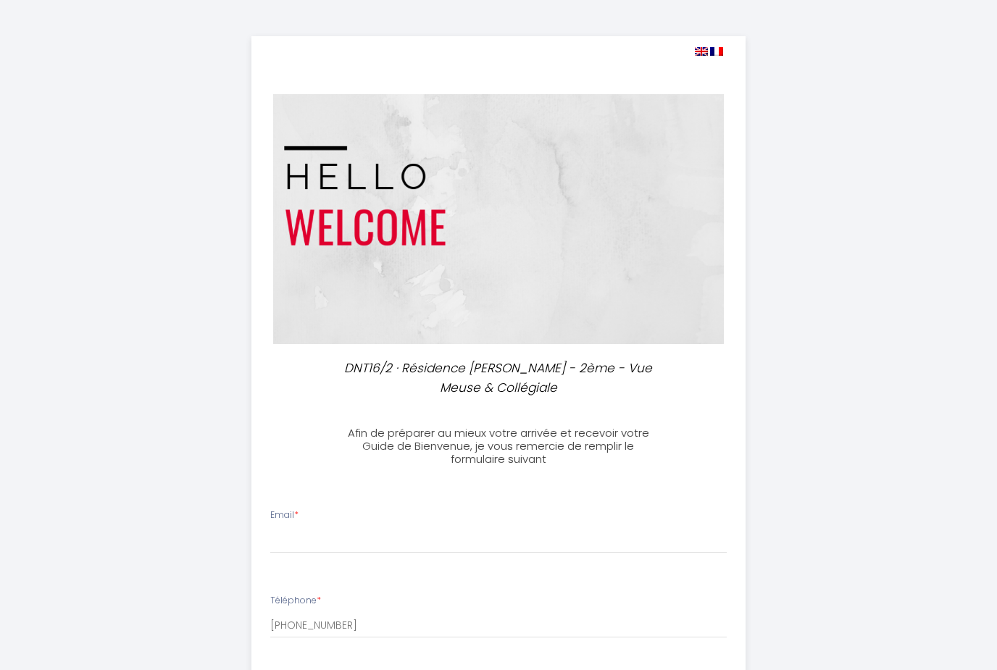
select select
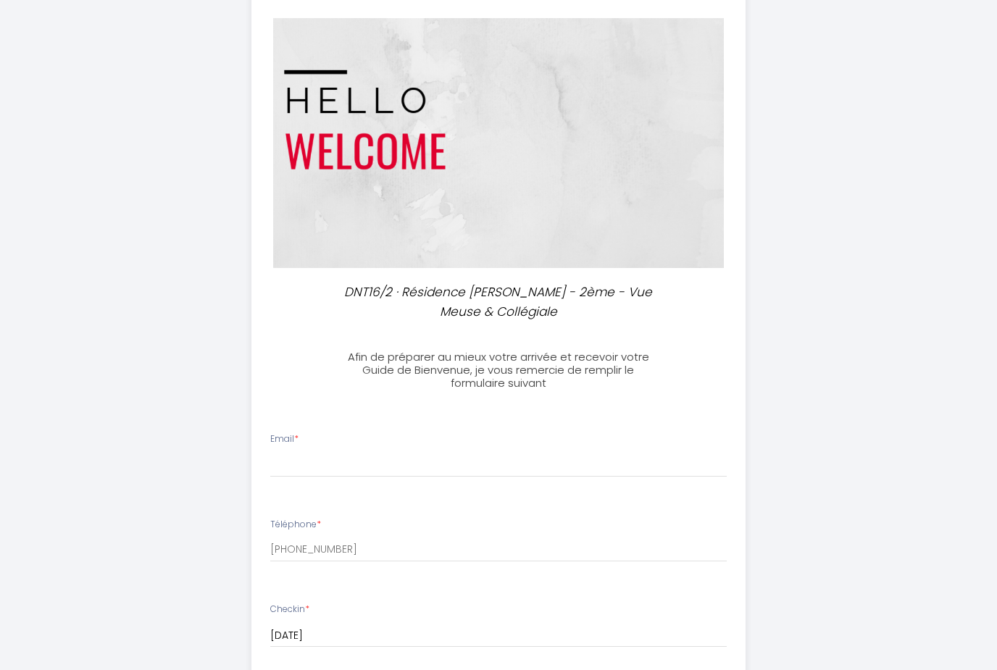
scroll to position [109, 0]
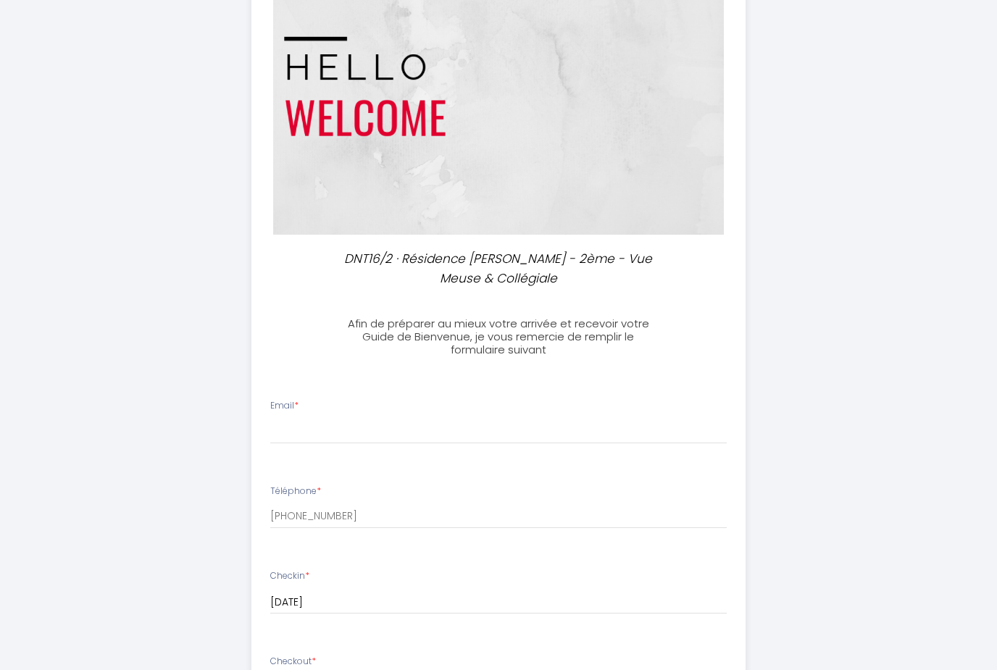
click at [334, 404] on div "Email *" at bounding box center [499, 422] width 476 height 45
click at [328, 411] on div "Email *" at bounding box center [499, 422] width 476 height 45
click at [326, 412] on div "Email *" at bounding box center [499, 422] width 476 height 45
click at [379, 410] on div "Email *" at bounding box center [499, 422] width 476 height 45
click at [354, 421] on input "Email *" at bounding box center [498, 432] width 457 height 26
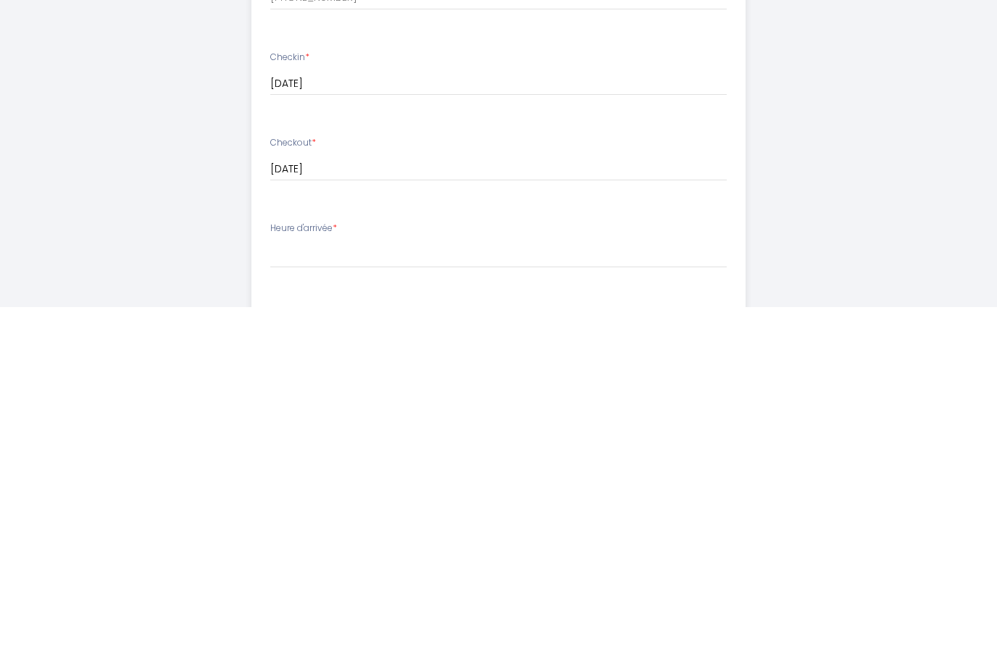
scroll to position [266, 0]
type input "[EMAIL_ADDRESS][DOMAIN_NAME]"
click at [320, 603] on select "15:00 15:30 16:00 16:30 17:00 17:30 18:00 18:30 19:00 19:30 20:00 20:30 21:00 2…" at bounding box center [498, 617] width 457 height 28
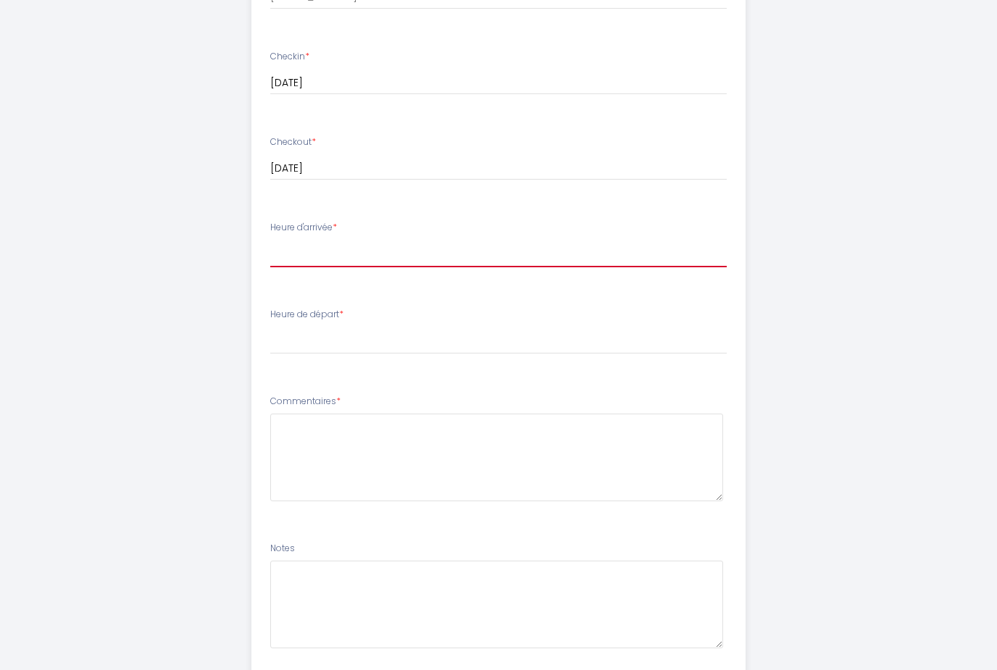
select select "15:00"
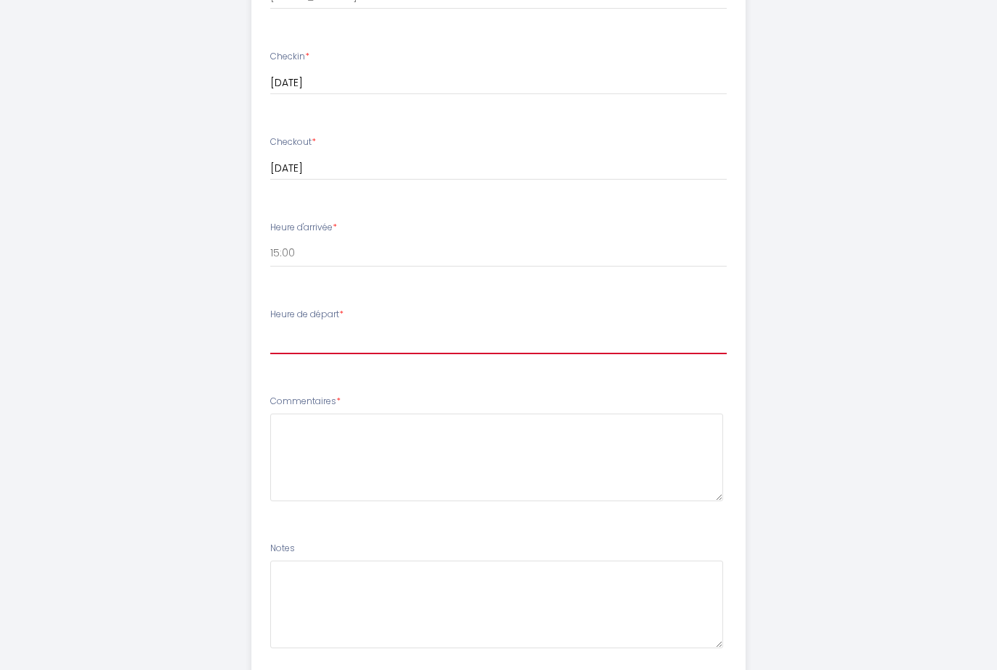
click at [300, 329] on select "00:00 00:30 01:00 01:30 02:00 02:30 03:00 03:30 04:00 04:30 05:00 05:30 06:00 0…" at bounding box center [498, 341] width 457 height 28
select select "11:00"
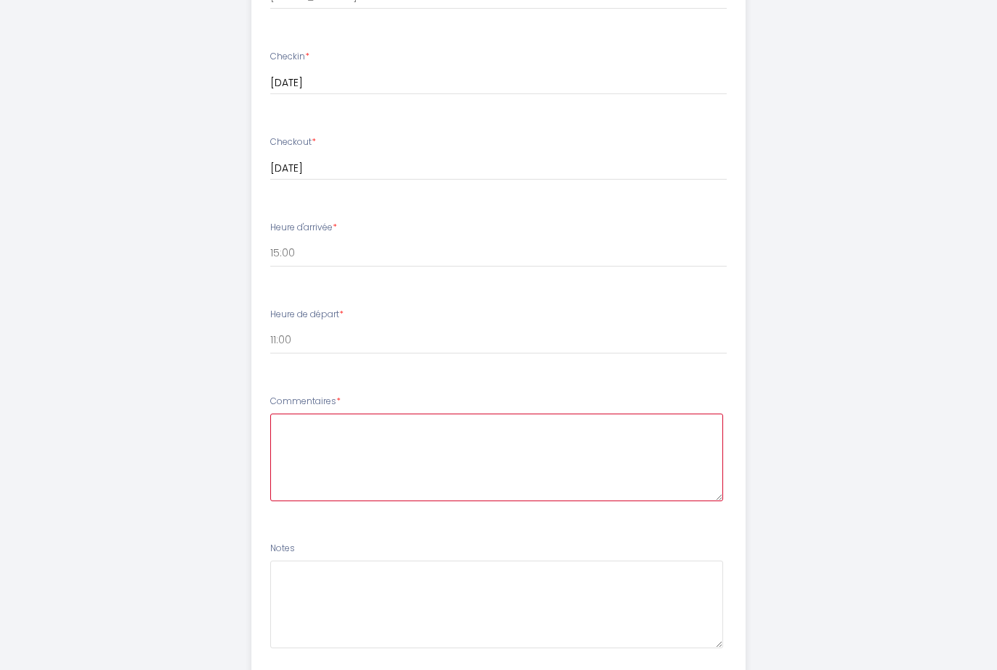
click at [314, 436] on textarea at bounding box center [497, 458] width 454 height 88
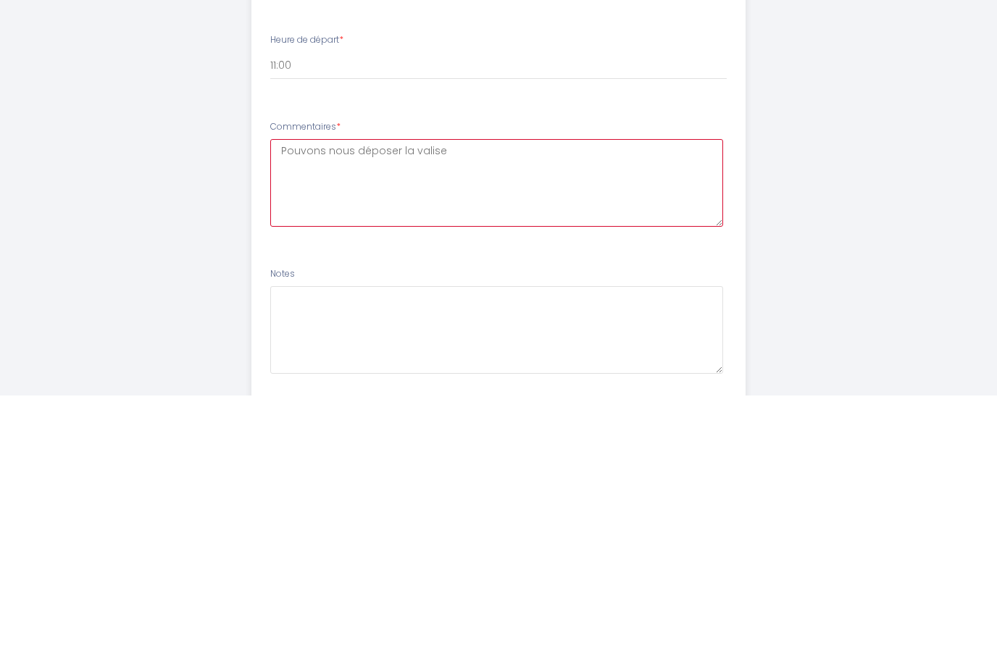
click at [287, 414] on textarea "Pouvons nous déposer la valise" at bounding box center [497, 458] width 454 height 88
click at [452, 414] on textarea "Pouvons nous déposer la valise" at bounding box center [497, 458] width 454 height 88
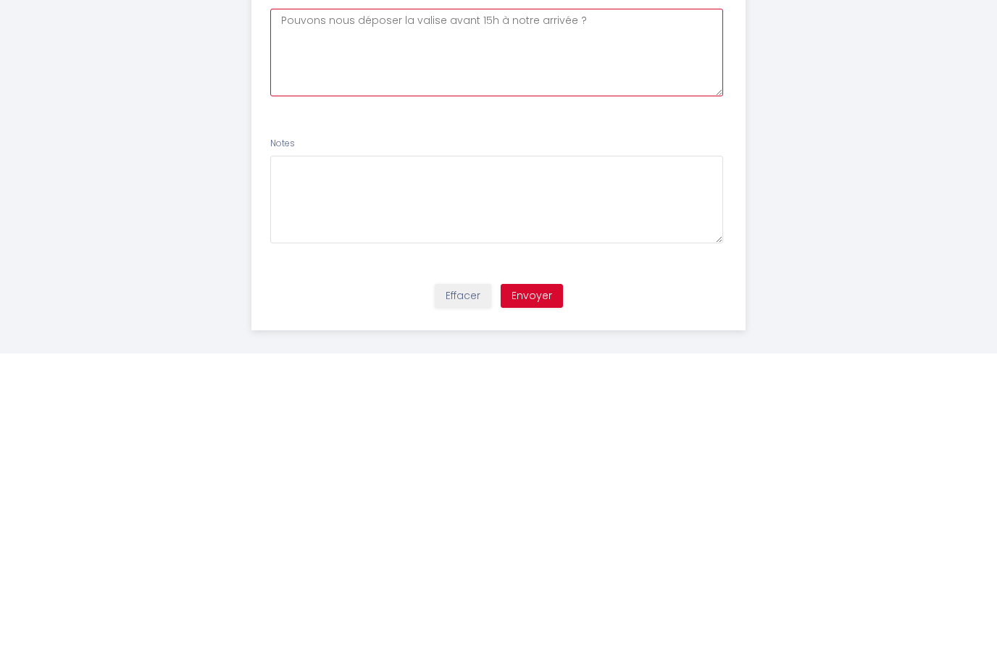
scroll to position [724, 0]
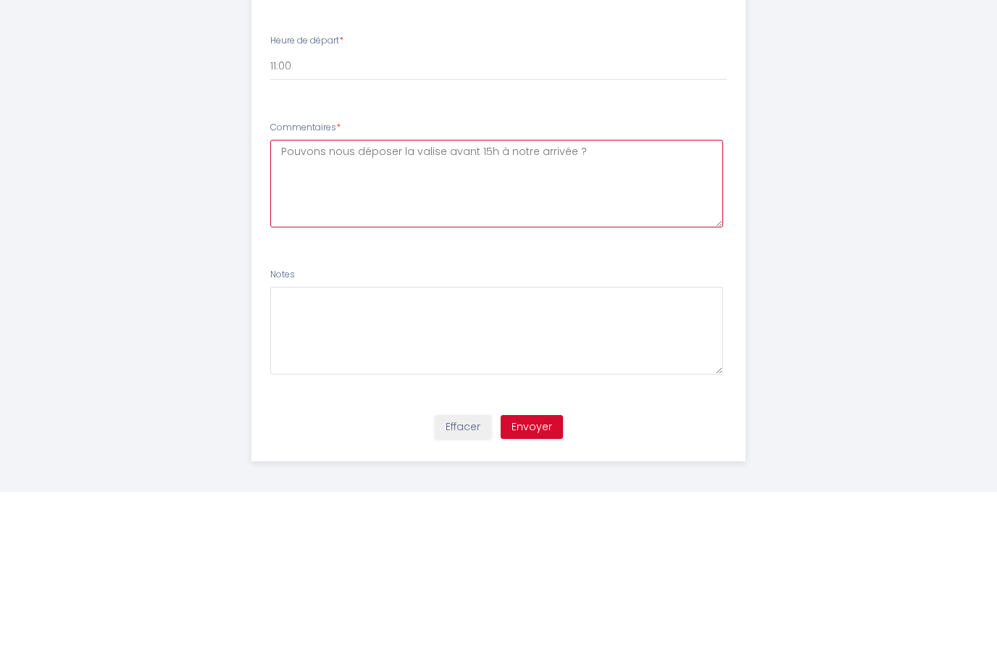
click at [323, 319] on textarea "Pouvons nous déposer la valise avant 15h à notre arrivée ?" at bounding box center [497, 363] width 454 height 88
type textarea "Pouvons-nous déposer la valise avant 15h à notre arrivée ?"
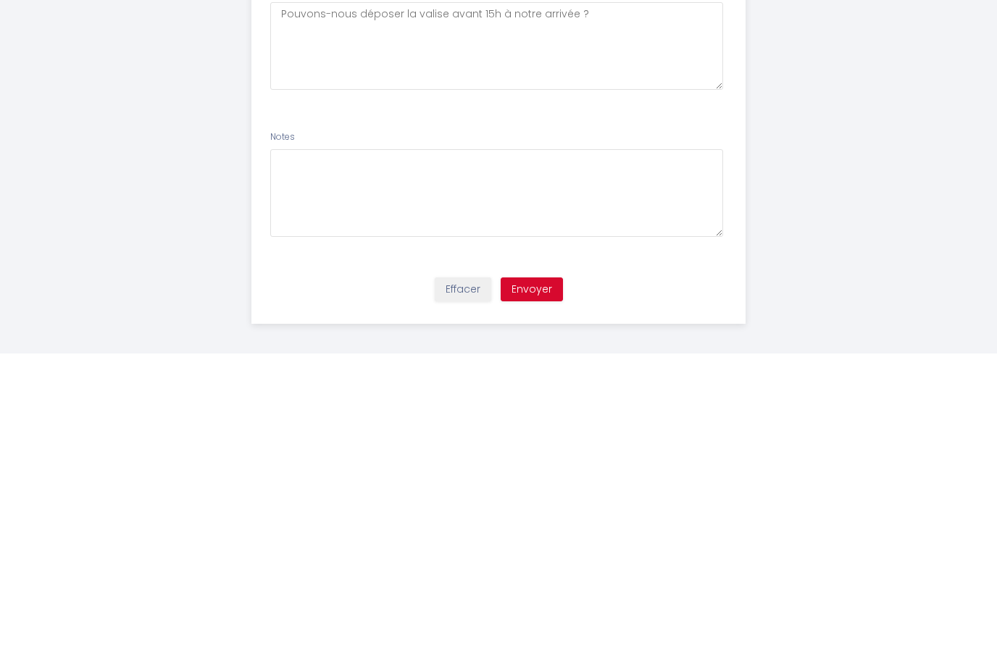
click at [535, 594] on button "Envoyer" at bounding box center [532, 606] width 62 height 25
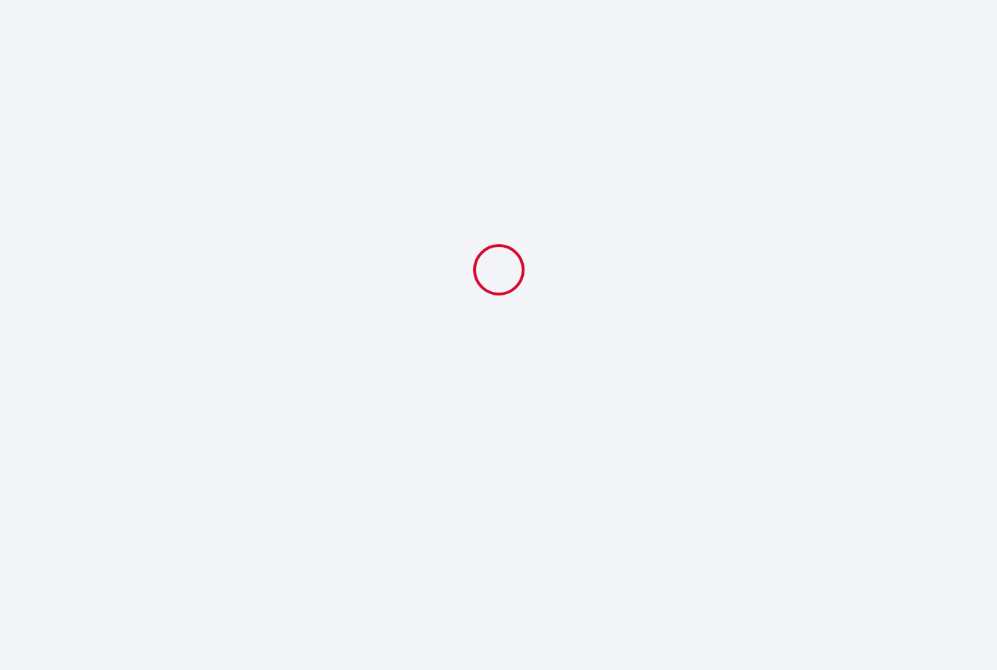
scroll to position [0, 0]
select select "11:00"
